Goal: Information Seeking & Learning: Learn about a topic

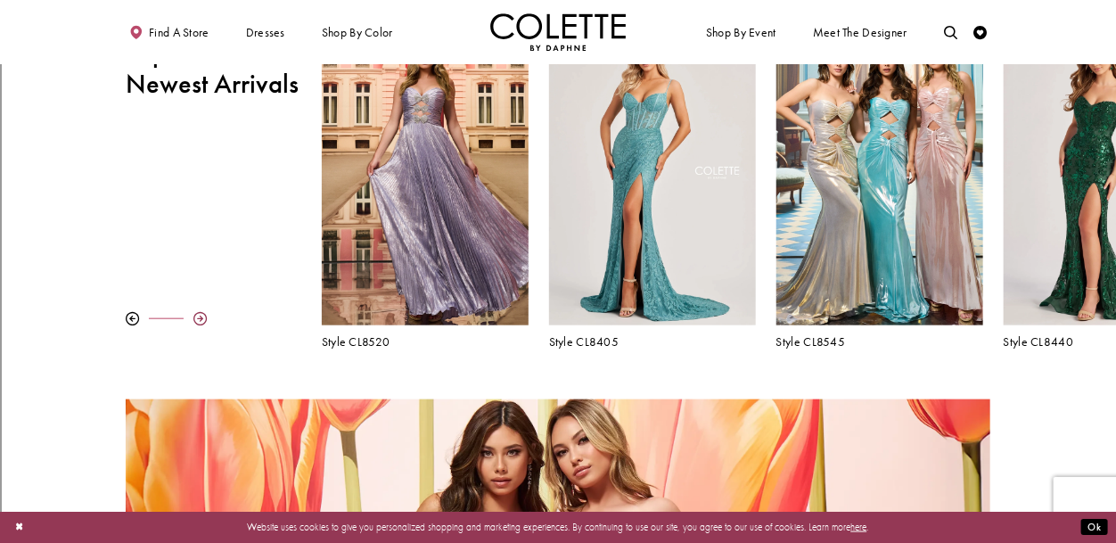
click at [199, 312] on div at bounding box center [199, 318] width 13 height 13
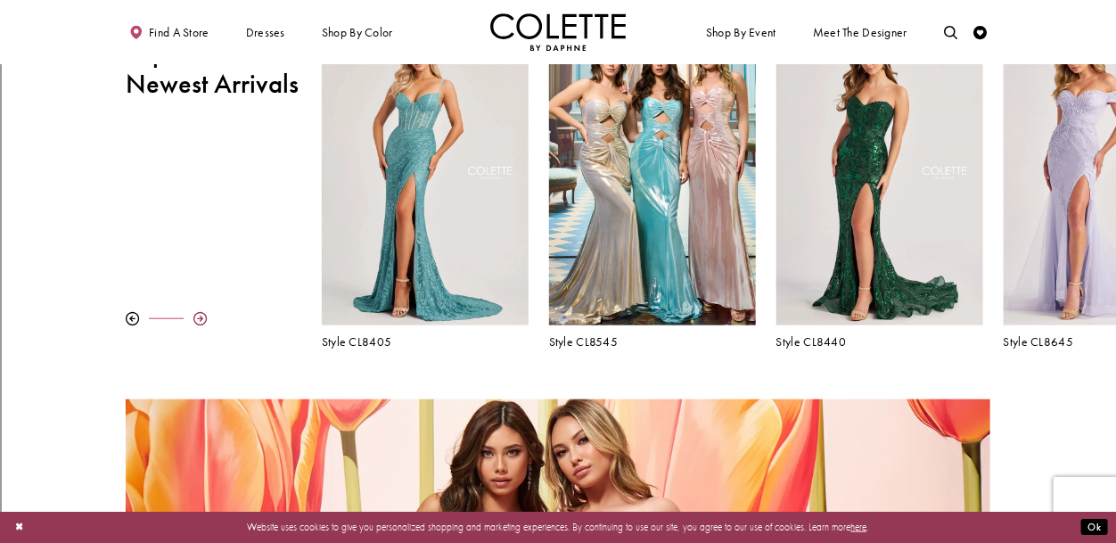
click at [202, 313] on div at bounding box center [199, 318] width 13 height 13
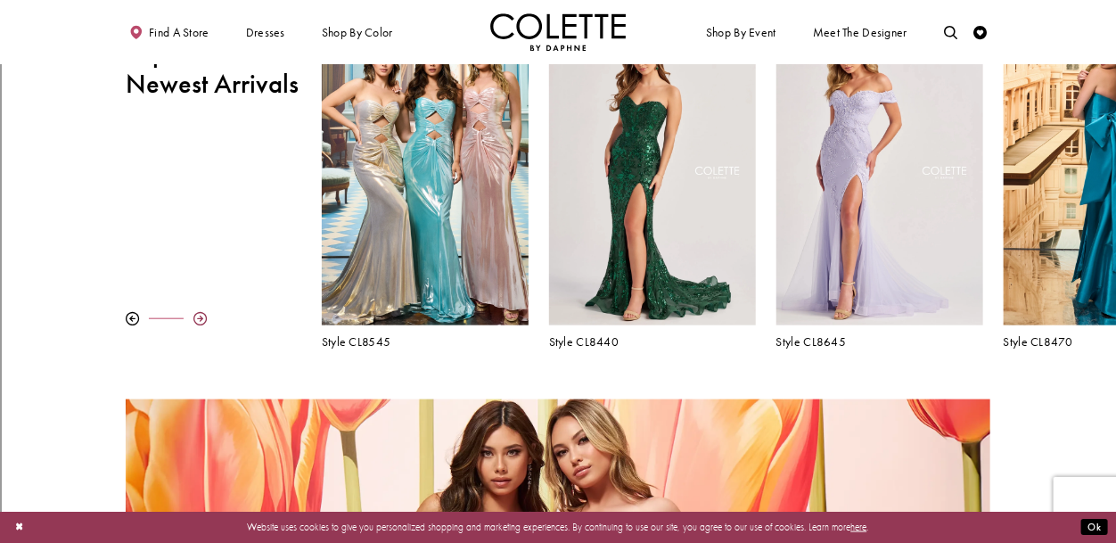
click at [202, 312] on div at bounding box center [199, 318] width 13 height 13
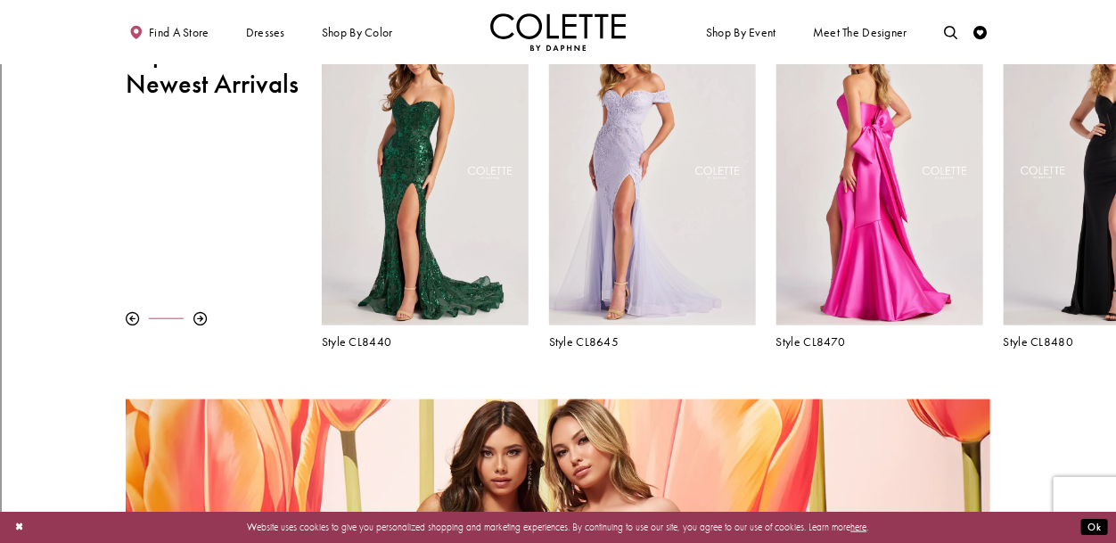
click at [948, 183] on div "Visit Colette by Daphne Style No. CL8470 Page" at bounding box center [880, 174] width 207 height 301
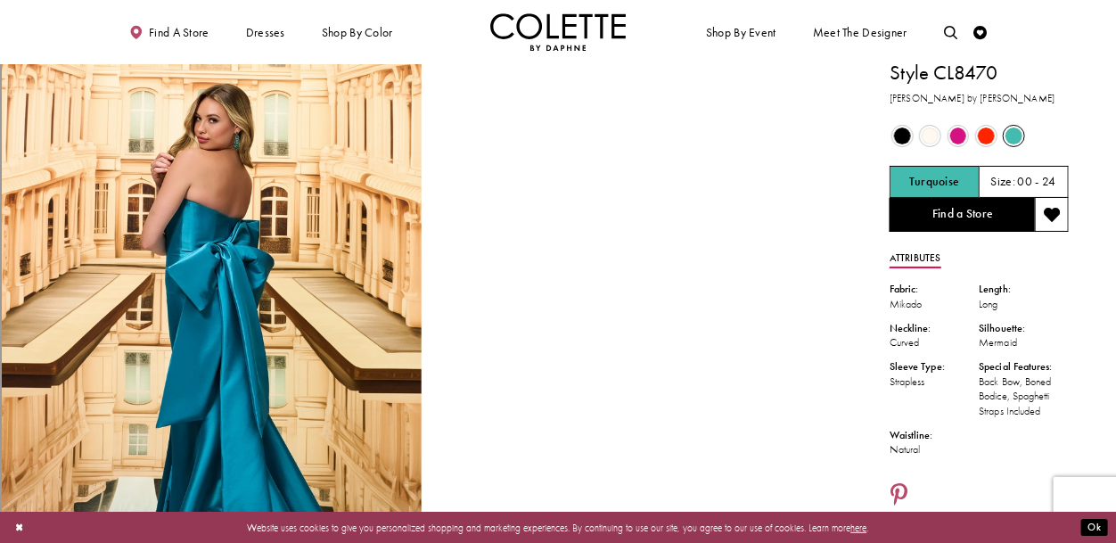
click at [902, 133] on span "Product color controls state depends on size chosen" at bounding box center [902, 136] width 17 height 17
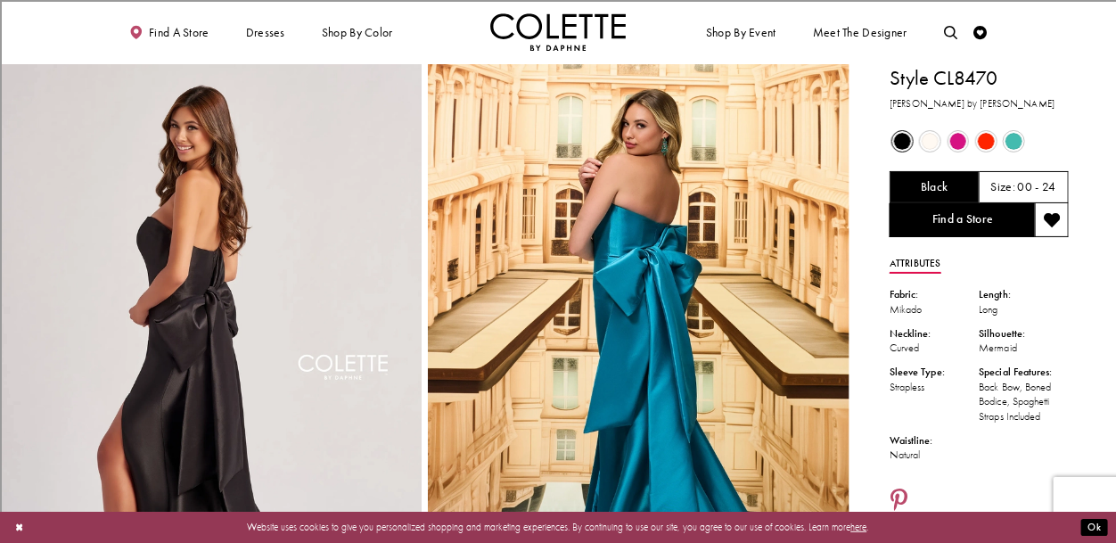
click at [959, 139] on span "Product color controls state depends on size chosen" at bounding box center [958, 141] width 17 height 17
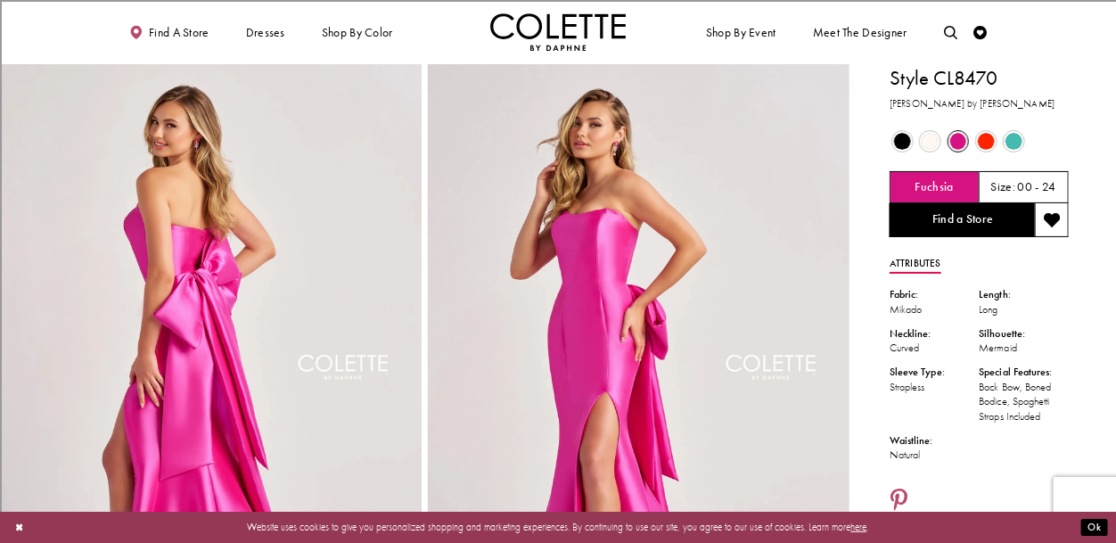
click at [924, 142] on span "Product color controls state depends on size chosen" at bounding box center [930, 141] width 17 height 17
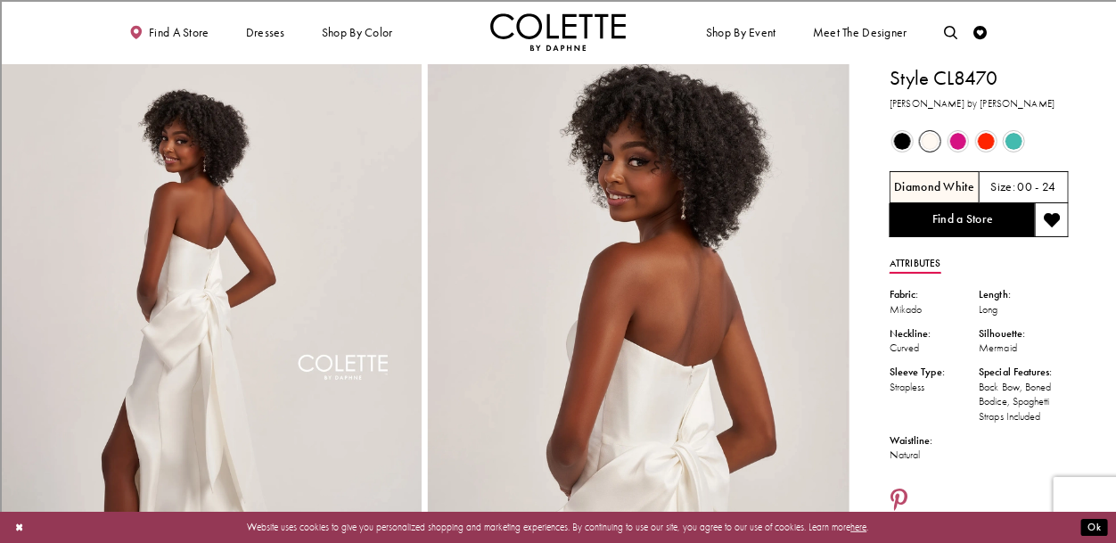
click at [980, 142] on span "Product color controls state depends on size chosen" at bounding box center [986, 141] width 17 height 17
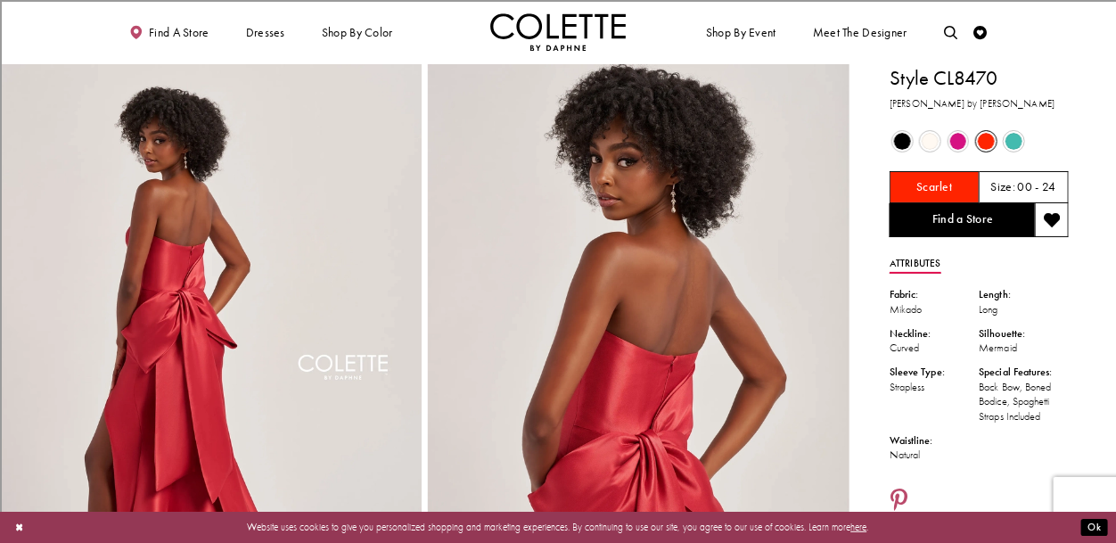
click at [1014, 137] on span "Product color controls state depends on size chosen" at bounding box center [1014, 141] width 17 height 17
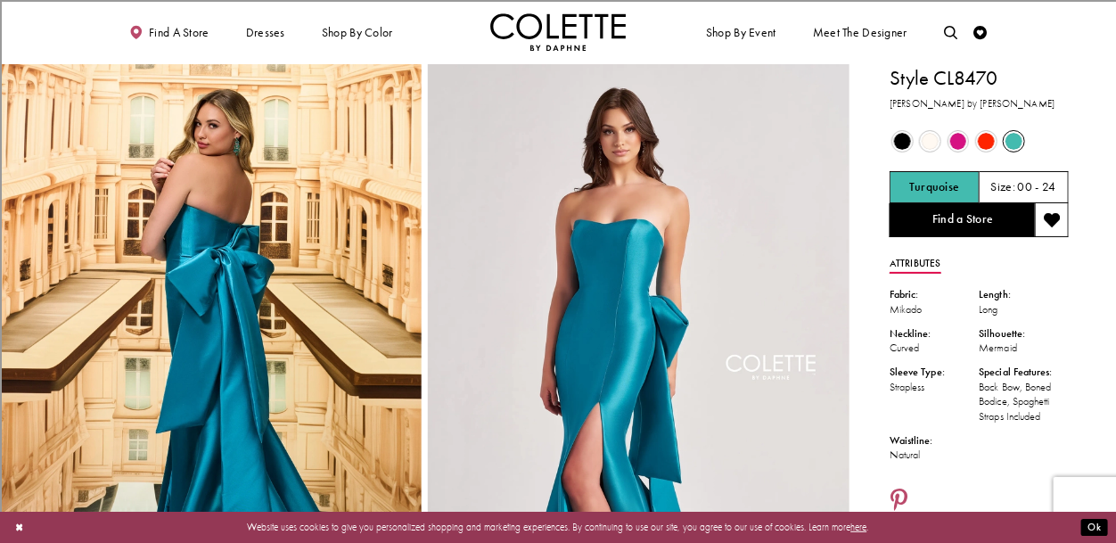
click at [900, 139] on span "Product color controls state depends on size chosen" at bounding box center [902, 141] width 17 height 17
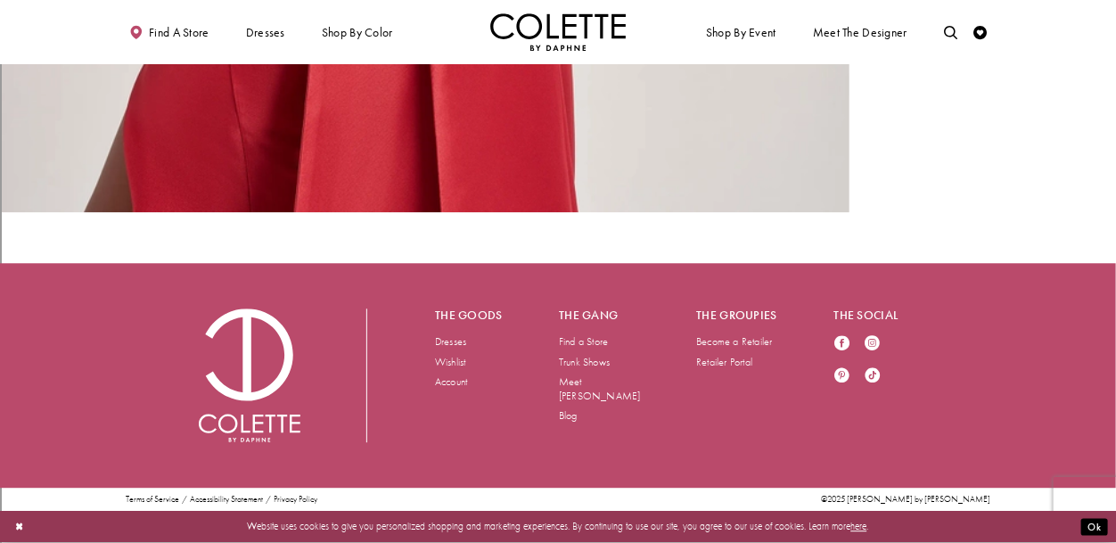
scroll to position [4320, 0]
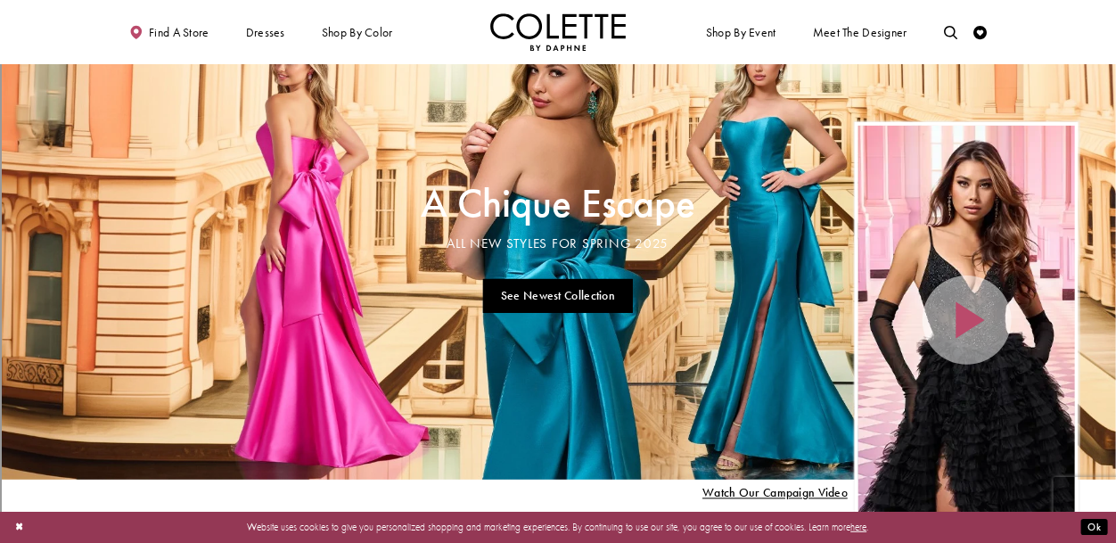
scroll to position [48, 0]
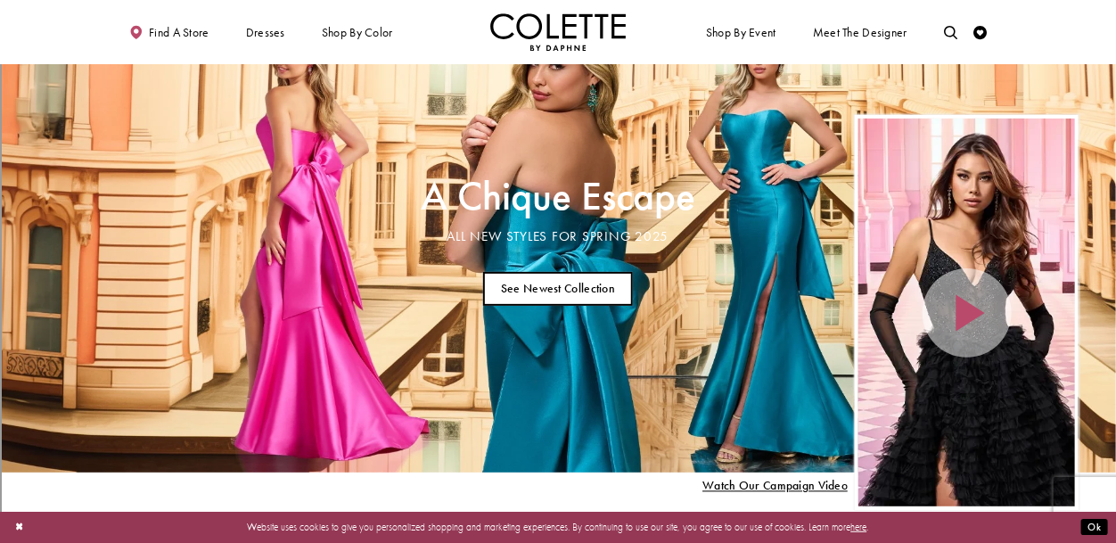
click at [605, 284] on link "See Newest Collection" at bounding box center [558, 289] width 151 height 35
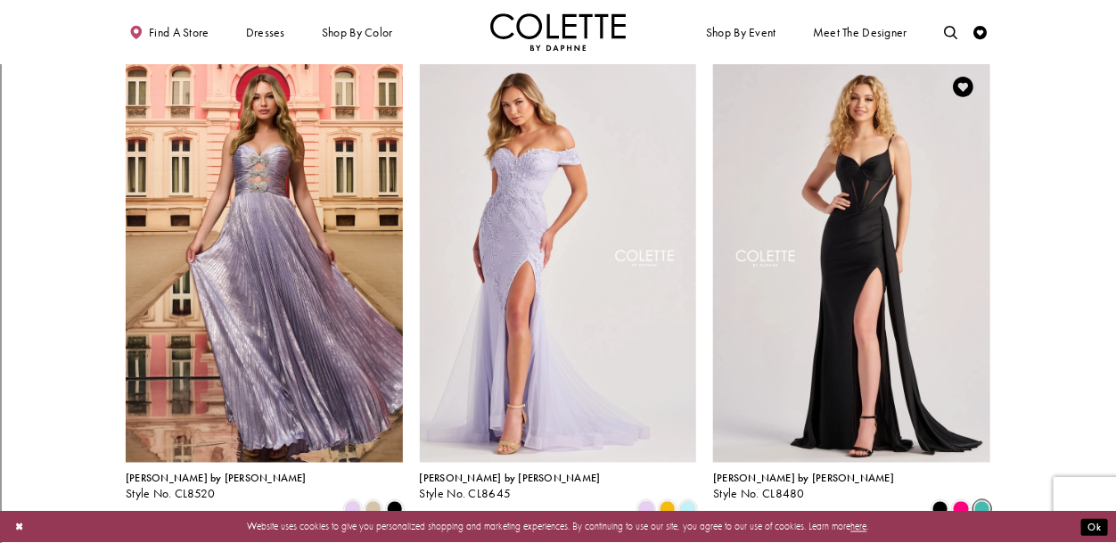
click at [981, 501] on span "Product List" at bounding box center [983, 509] width 16 height 16
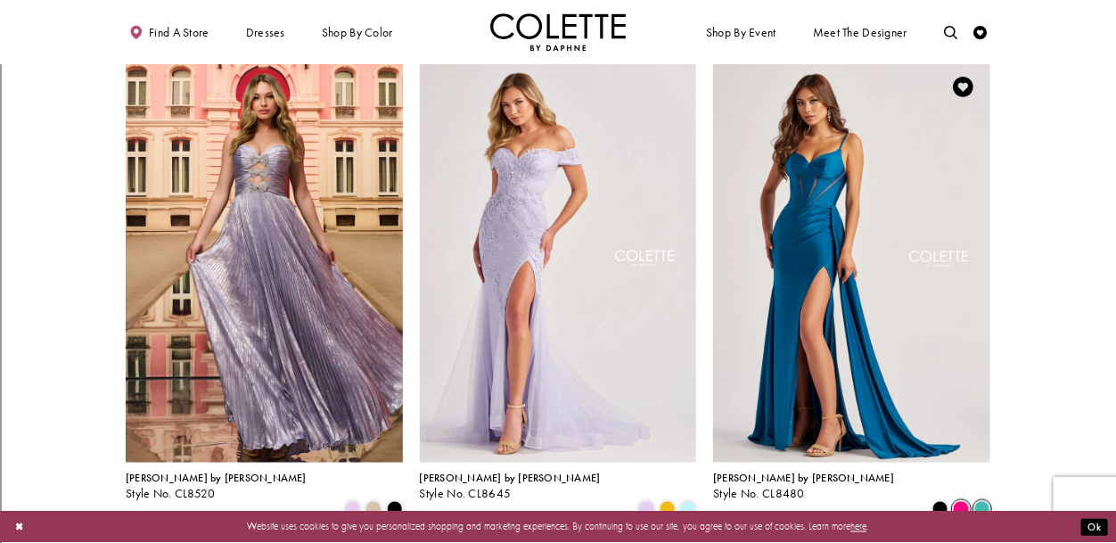
click at [956, 501] on span "Product List" at bounding box center [961, 509] width 16 height 16
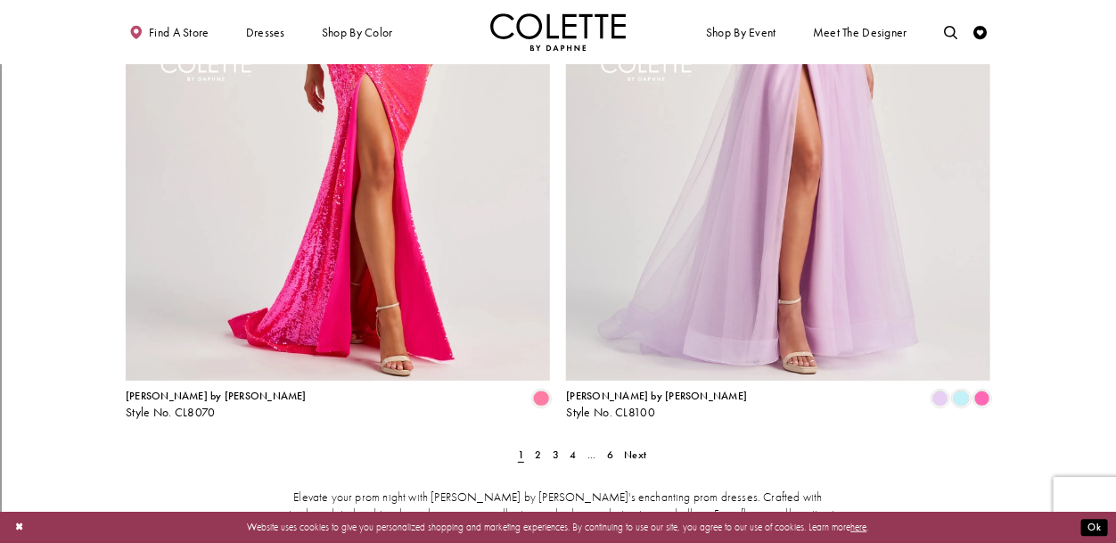
scroll to position [2636, 0]
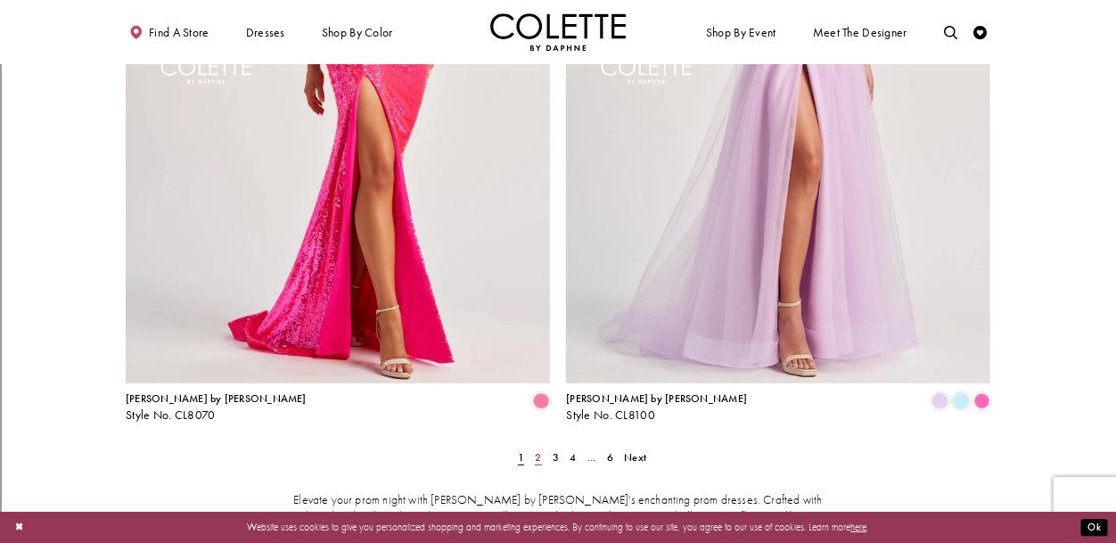
click at [539, 450] on span "2" at bounding box center [538, 457] width 6 height 14
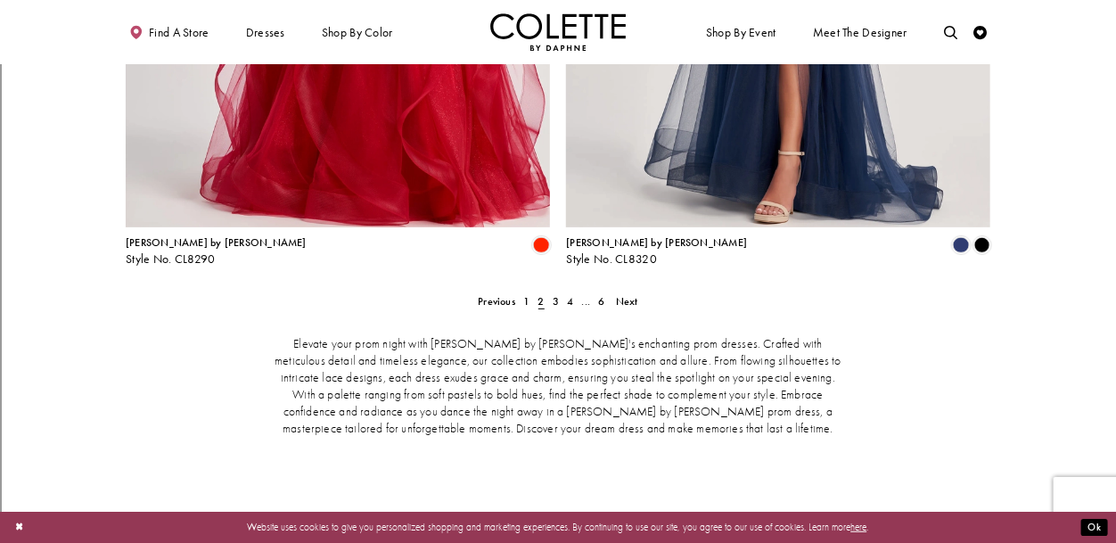
scroll to position [2792, 0]
click at [557, 294] on span "3" at bounding box center [556, 301] width 6 height 14
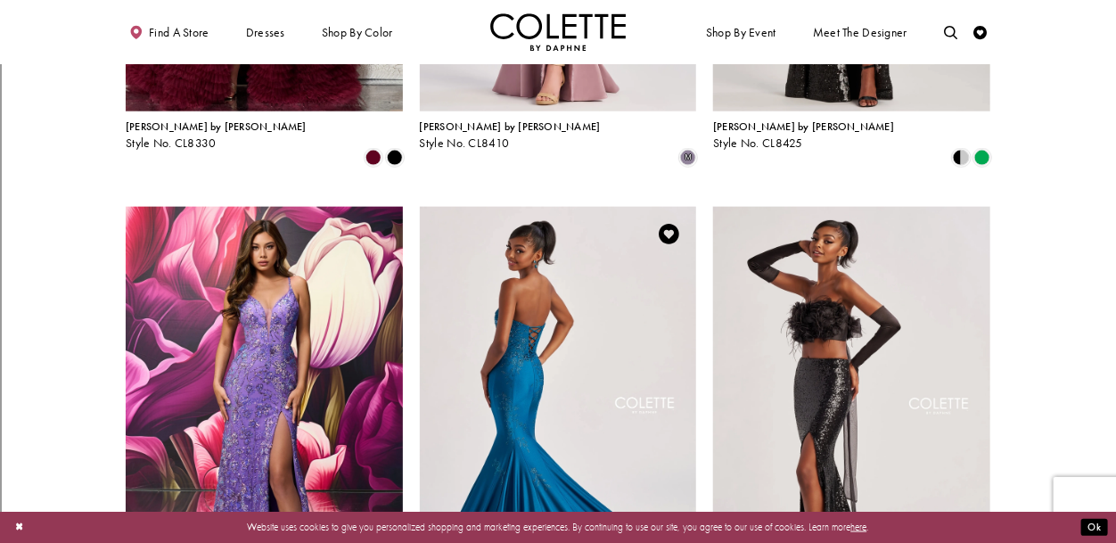
scroll to position [679, 0]
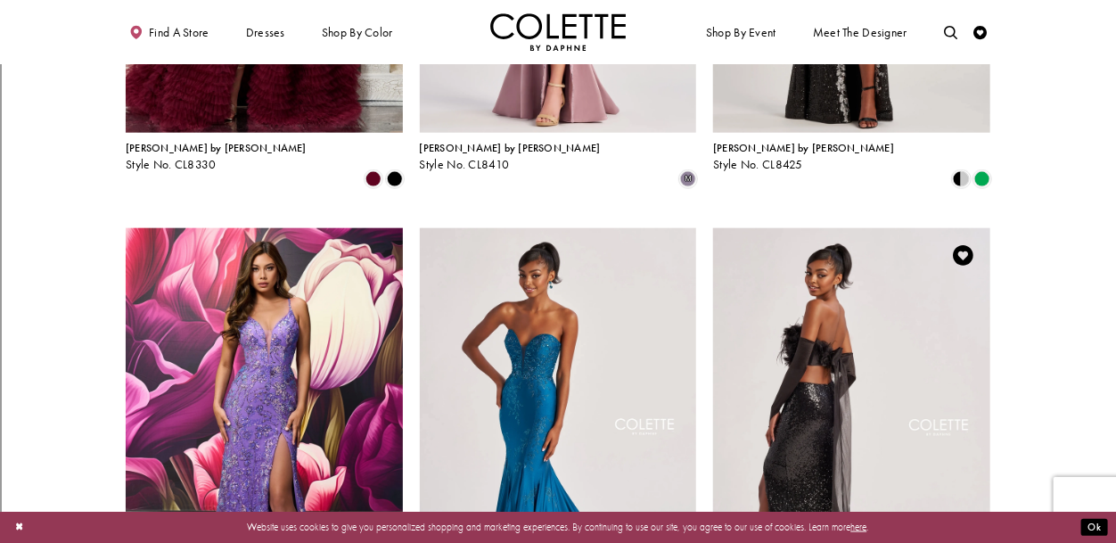
click at [853, 348] on img "Visit Colette by Daphne Style No. CL8450 Page" at bounding box center [851, 429] width 277 height 403
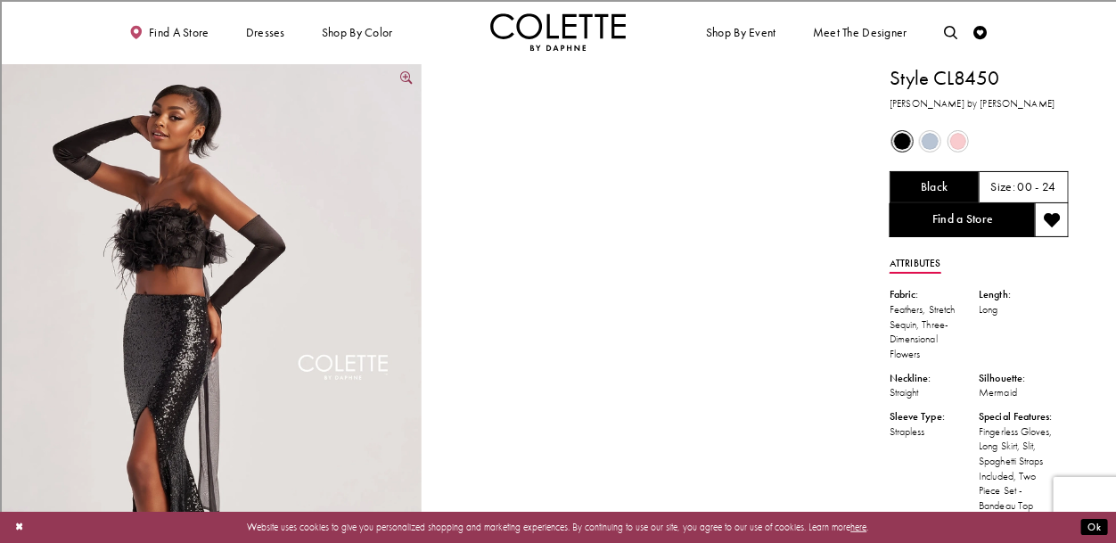
click at [403, 77] on link "Full size Style CL8450 Colette by Daphne #0 default Black frontface vertical pi…" at bounding box center [211, 380] width 422 height 632
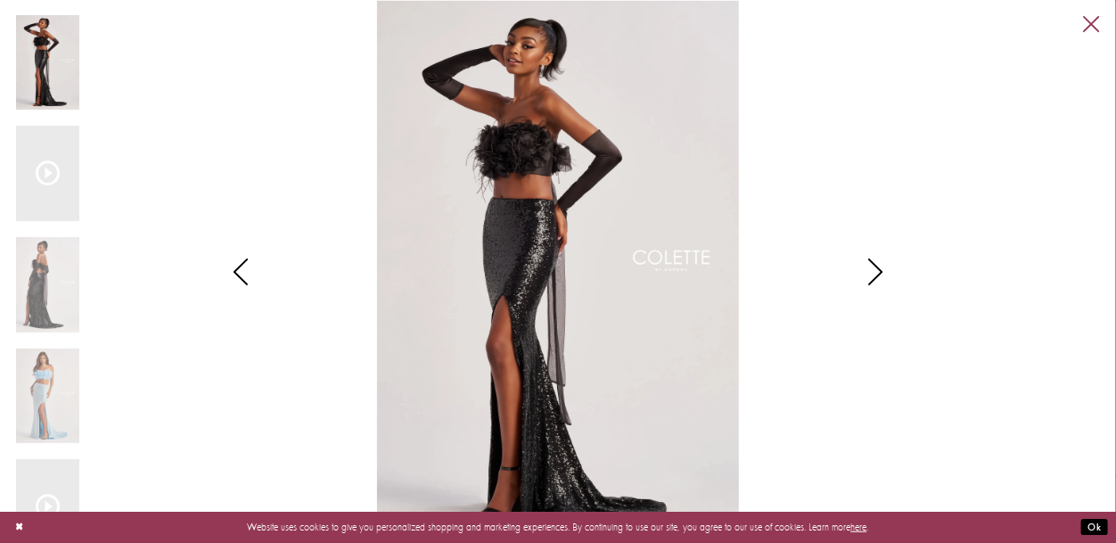
click at [1092, 27] on link "Close" at bounding box center [1092, 24] width 16 height 16
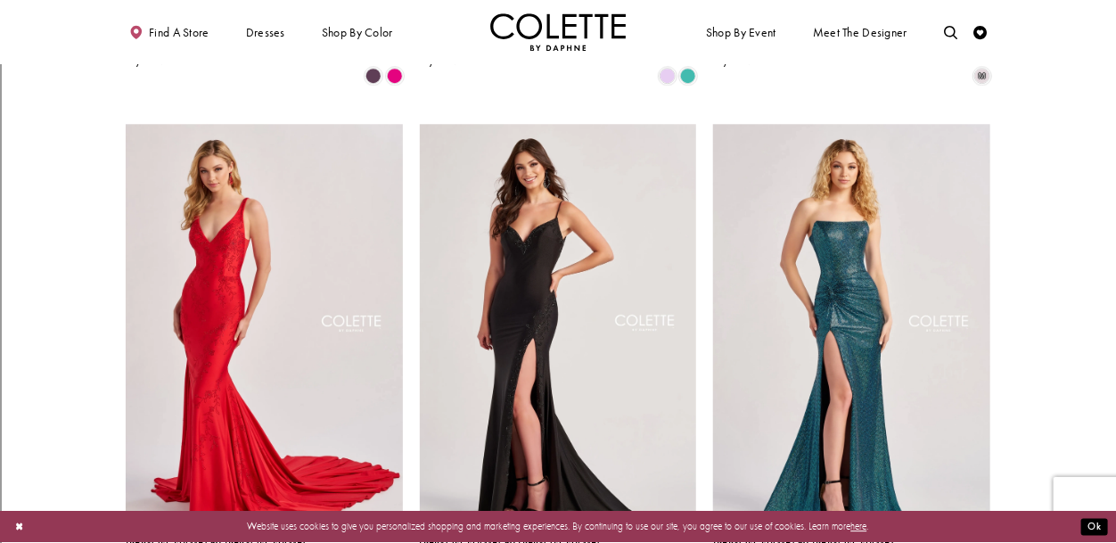
scroll to position [1758, 0]
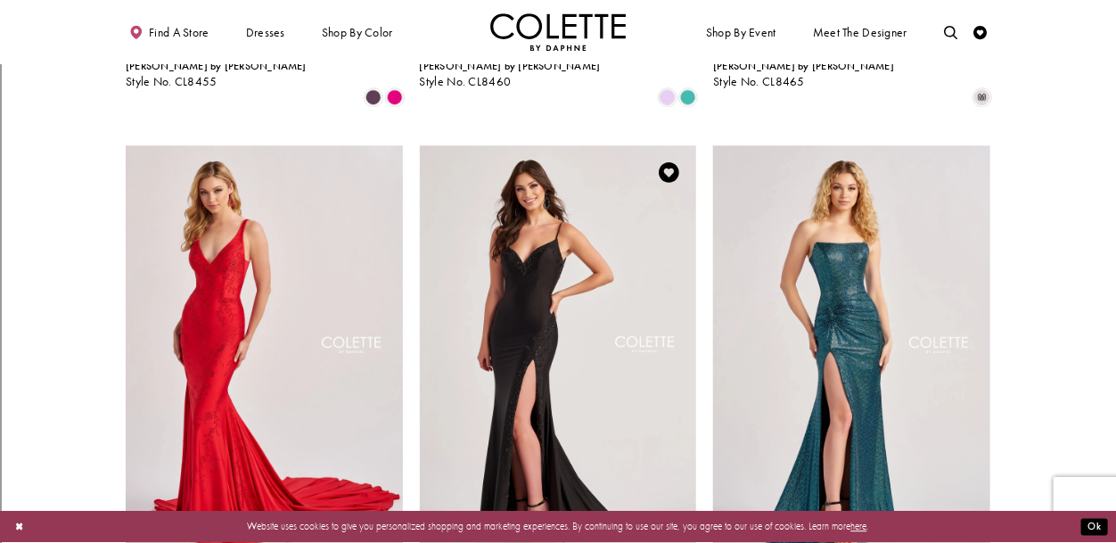
click at [551, 281] on img "Visit Colette by Daphne Style No. CL8485 Page" at bounding box center [558, 346] width 277 height 403
